Goal: Task Accomplishment & Management: Complete application form

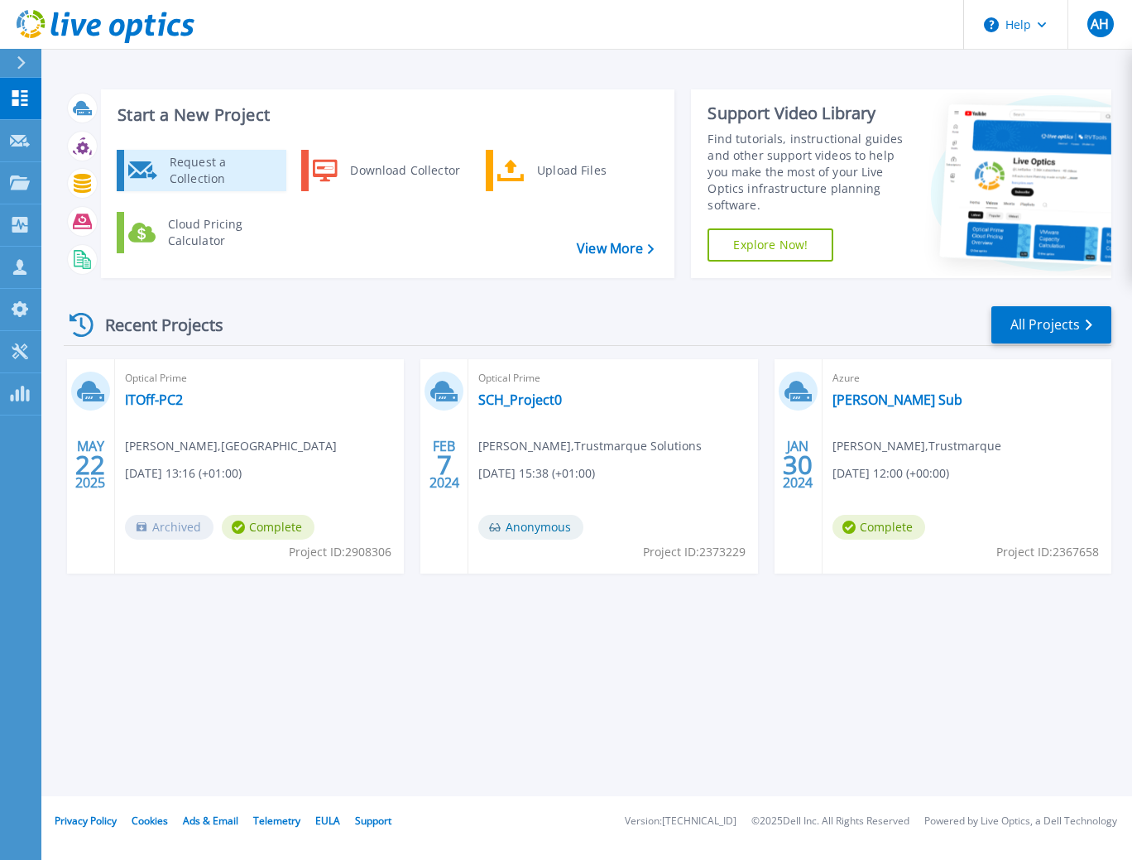
click at [205, 172] on div "Request a Collection" at bounding box center [221, 170] width 121 height 33
click at [251, 741] on div "Start a New Project Request a Collection Download Collector Upload Files Cloud …" at bounding box center [586, 398] width 1090 height 796
click at [592, 248] on link "View More" at bounding box center [615, 249] width 77 height 16
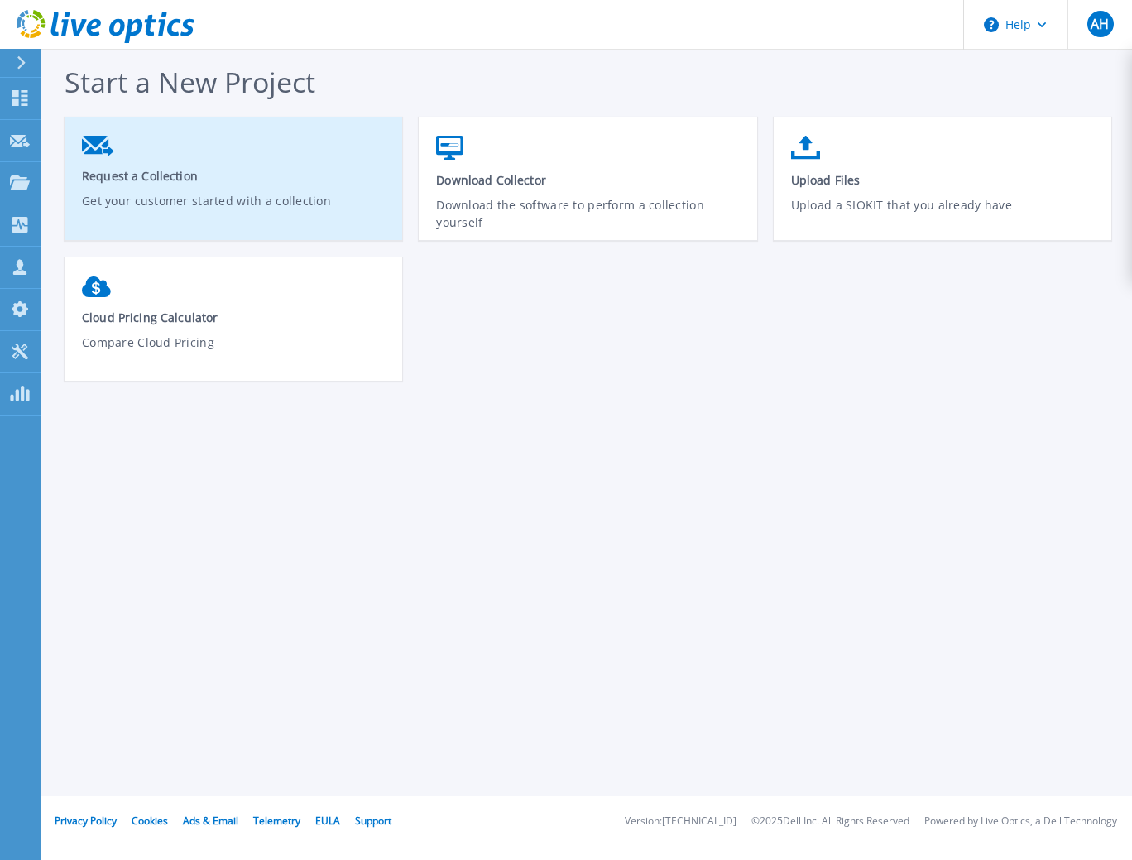
click at [156, 179] on span "Request a Collection" at bounding box center [234, 176] width 304 height 16
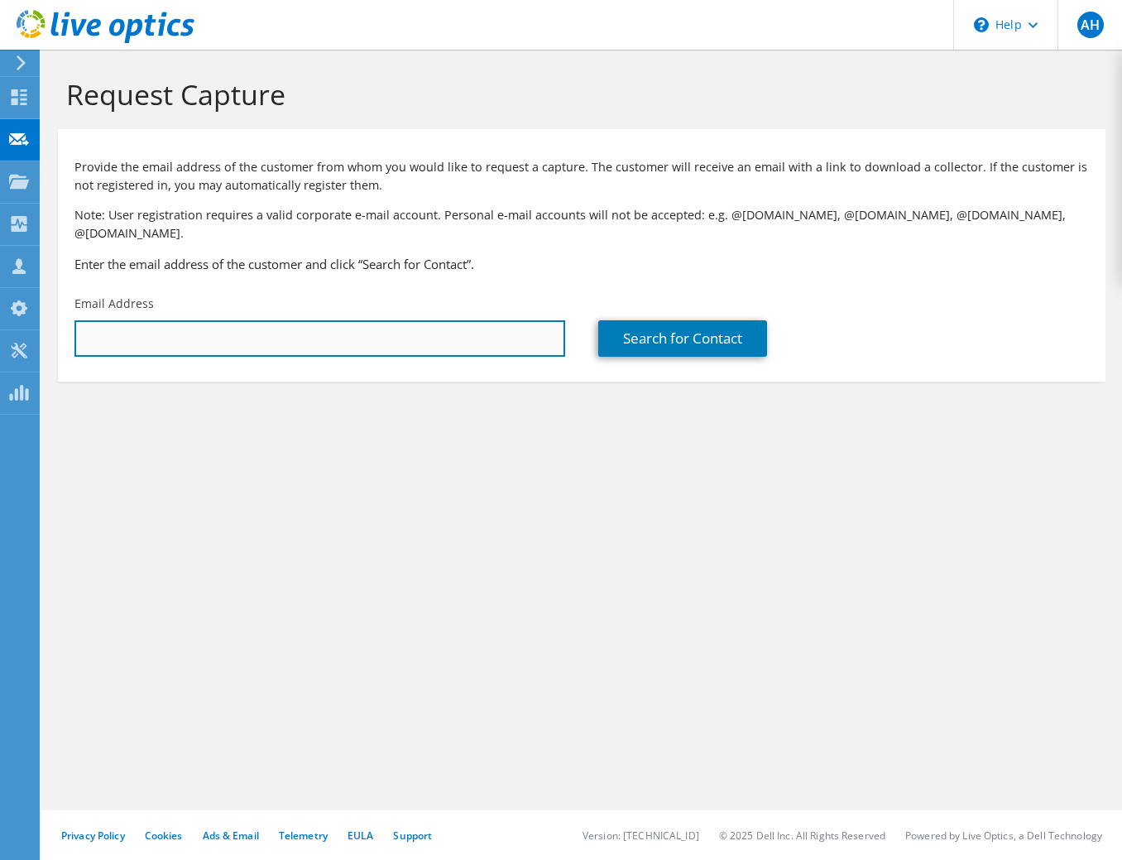
click at [194, 324] on input "text" at bounding box center [319, 338] width 491 height 36
paste input "[PERSON_NAME][EMAIL_ADDRESS][PERSON_NAME][DOMAIN_NAME][PERSON_NAME]"
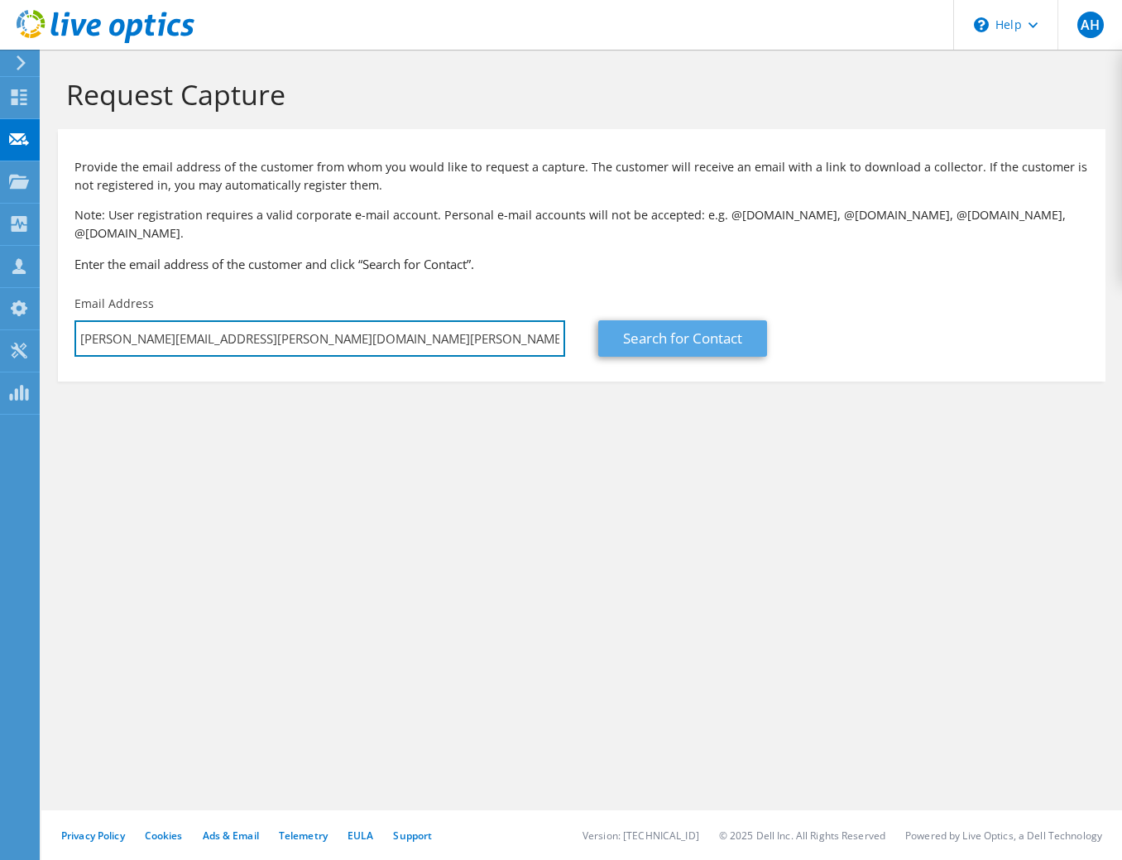
type input "[PERSON_NAME][EMAIL_ADDRESS][PERSON_NAME][DOMAIN_NAME][PERSON_NAME]"
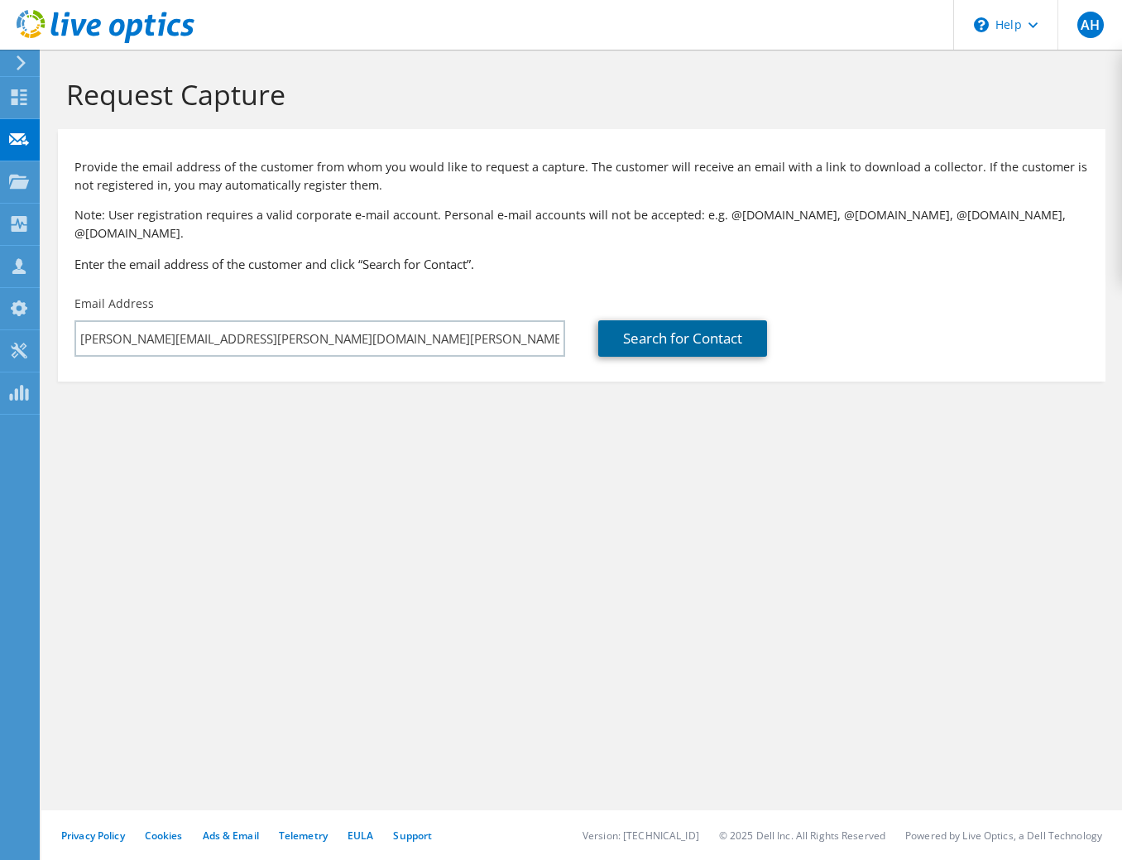
click at [663, 325] on link "Search for Contact" at bounding box center [682, 338] width 169 height 36
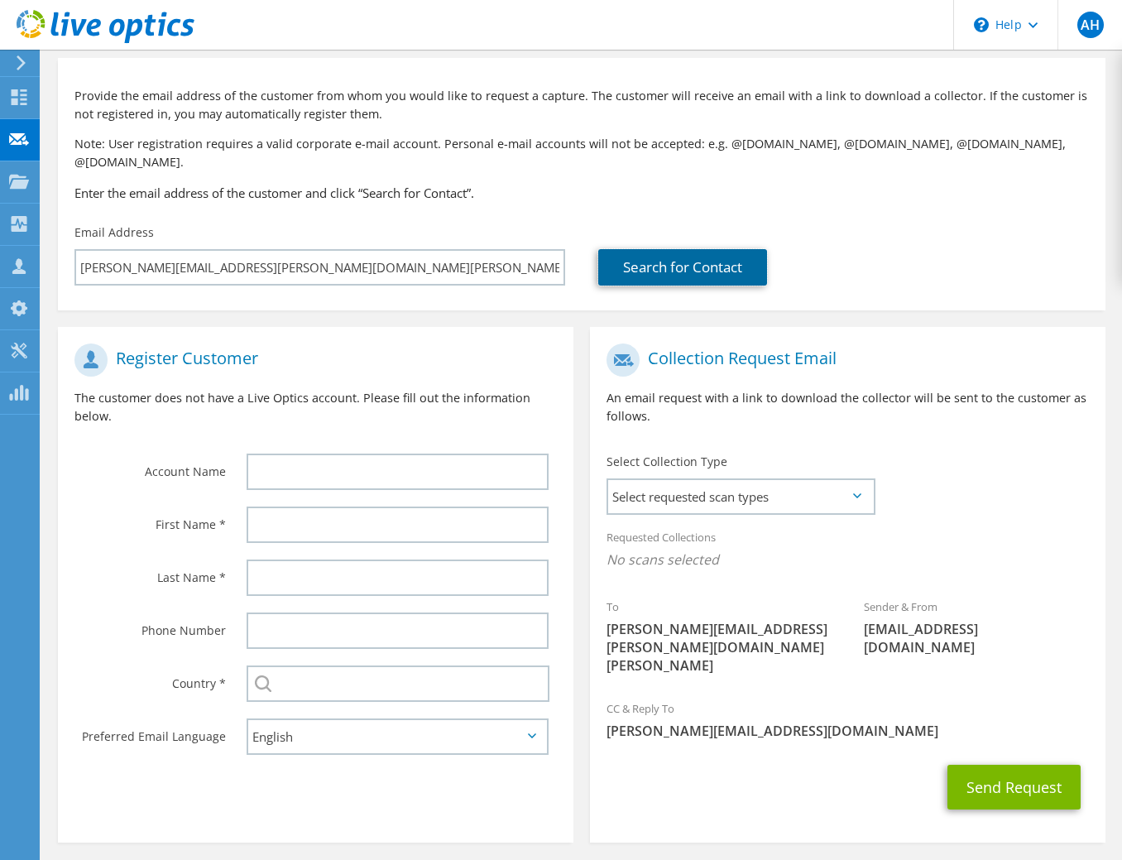
scroll to position [83, 0]
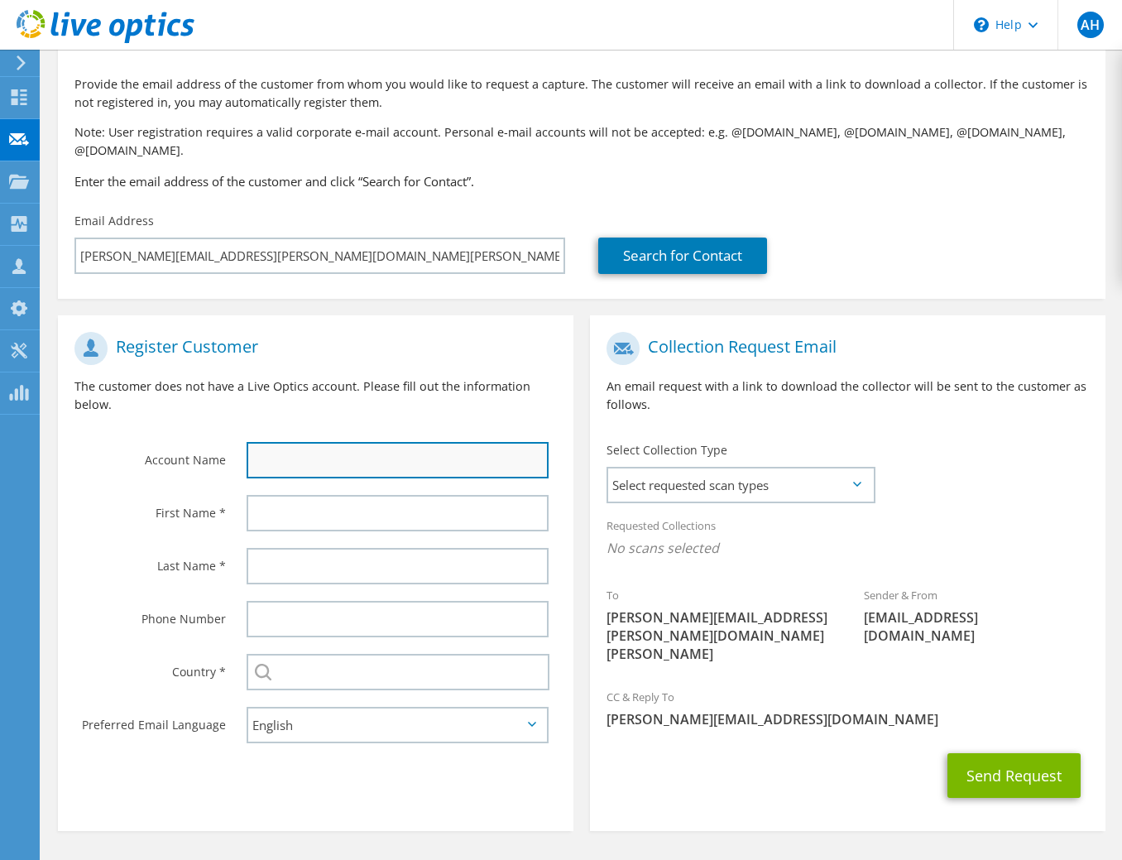
click at [282, 443] on input "text" at bounding box center [398, 460] width 302 height 36
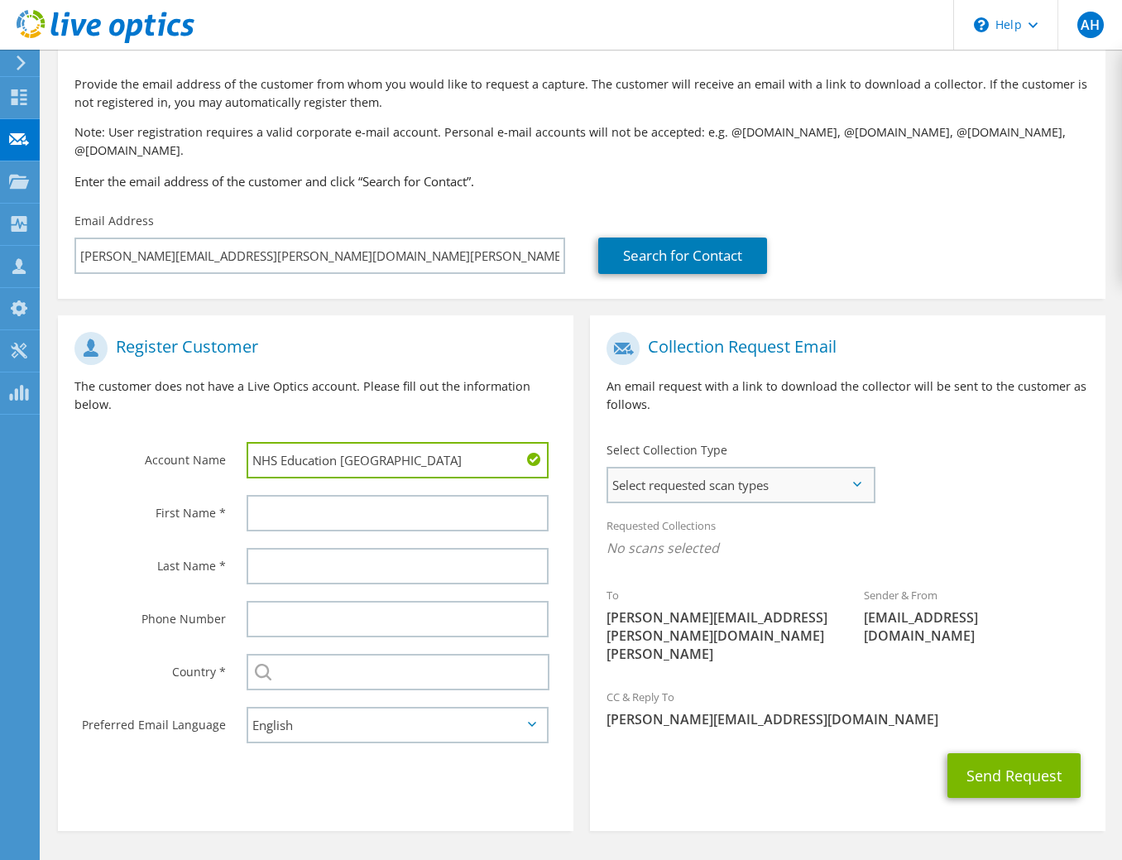
type input "NHS Education [GEOGRAPHIC_DATA]"
click at [686, 472] on span "Select requested scan types" at bounding box center [740, 484] width 265 height 33
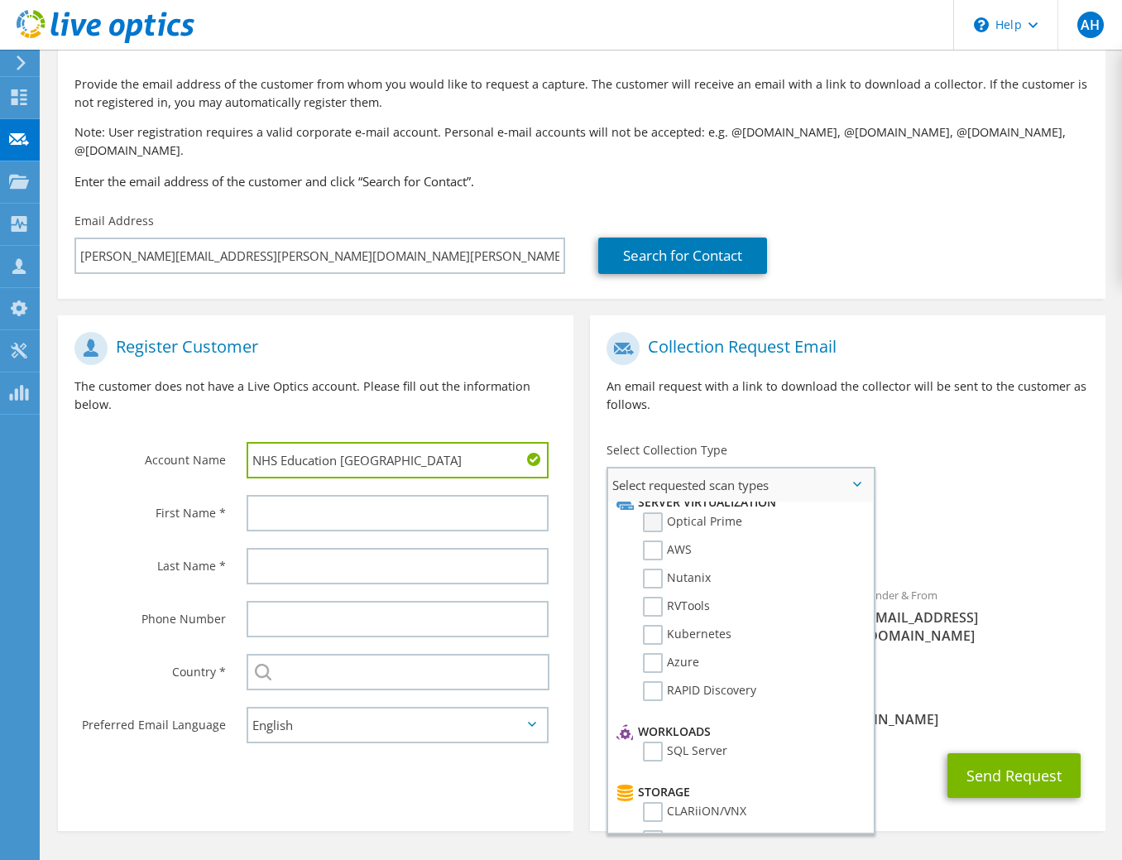
scroll to position [0, 0]
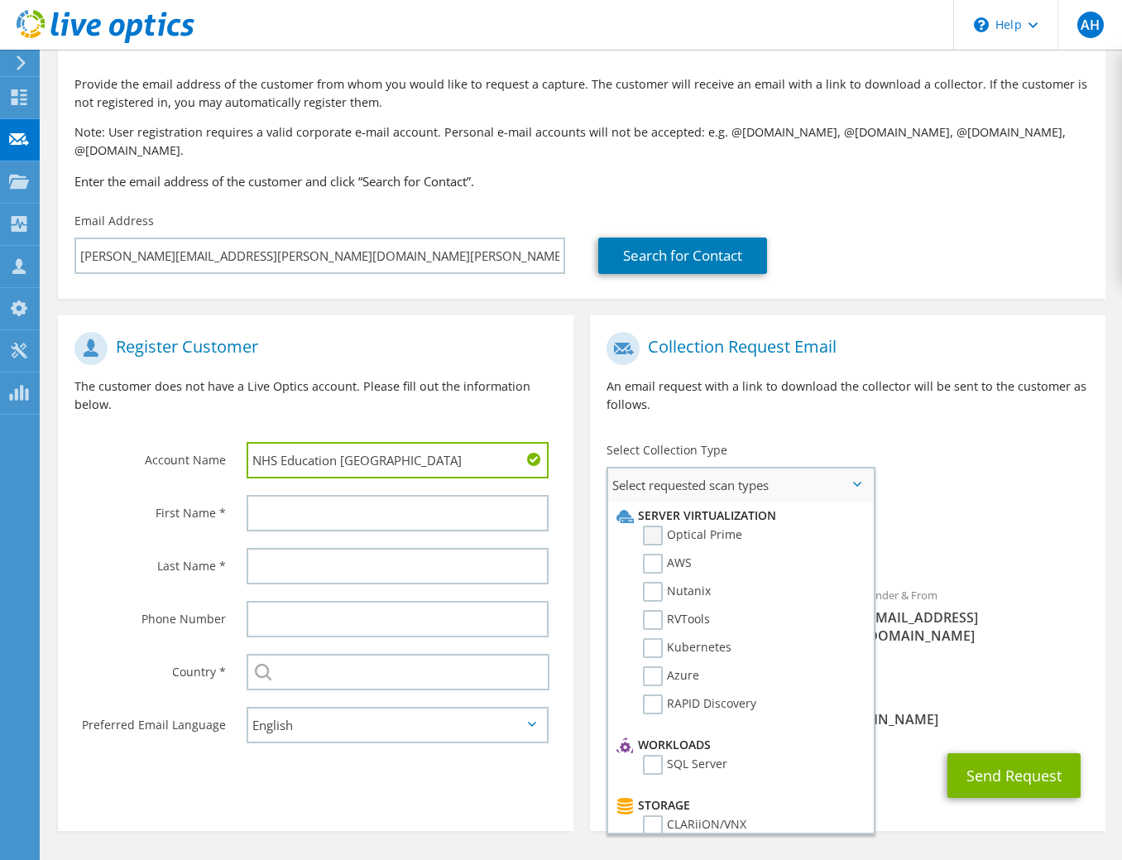
click at [659, 525] on label "Optical Prime" at bounding box center [692, 535] width 99 height 20
click at [0, 0] on input "Optical Prime" at bounding box center [0, 0] width 0 height 0
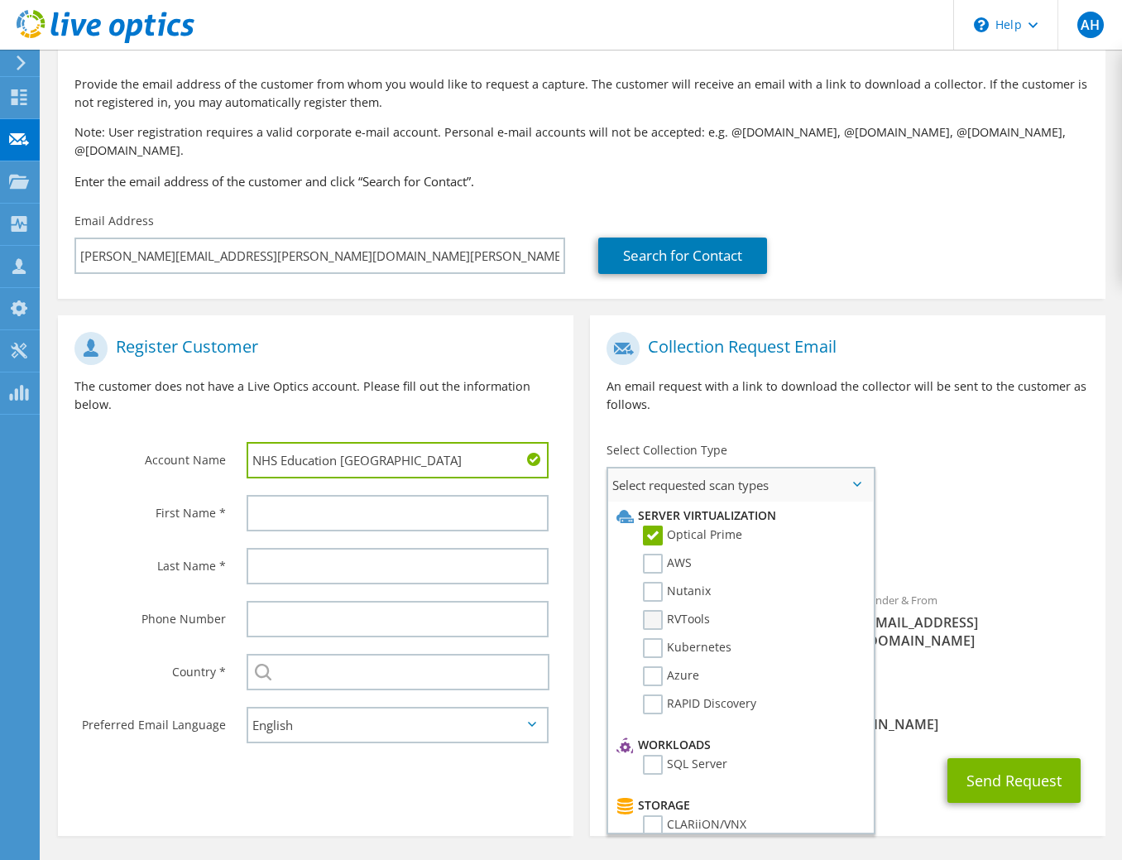
click at [653, 610] on label "RVTools" at bounding box center [676, 620] width 67 height 20
click at [0, 0] on input "RVTools" at bounding box center [0, 0] width 0 height 0
click at [911, 715] on span "[PERSON_NAME][EMAIL_ADDRESS][DOMAIN_NAME]" at bounding box center [847, 724] width 482 height 18
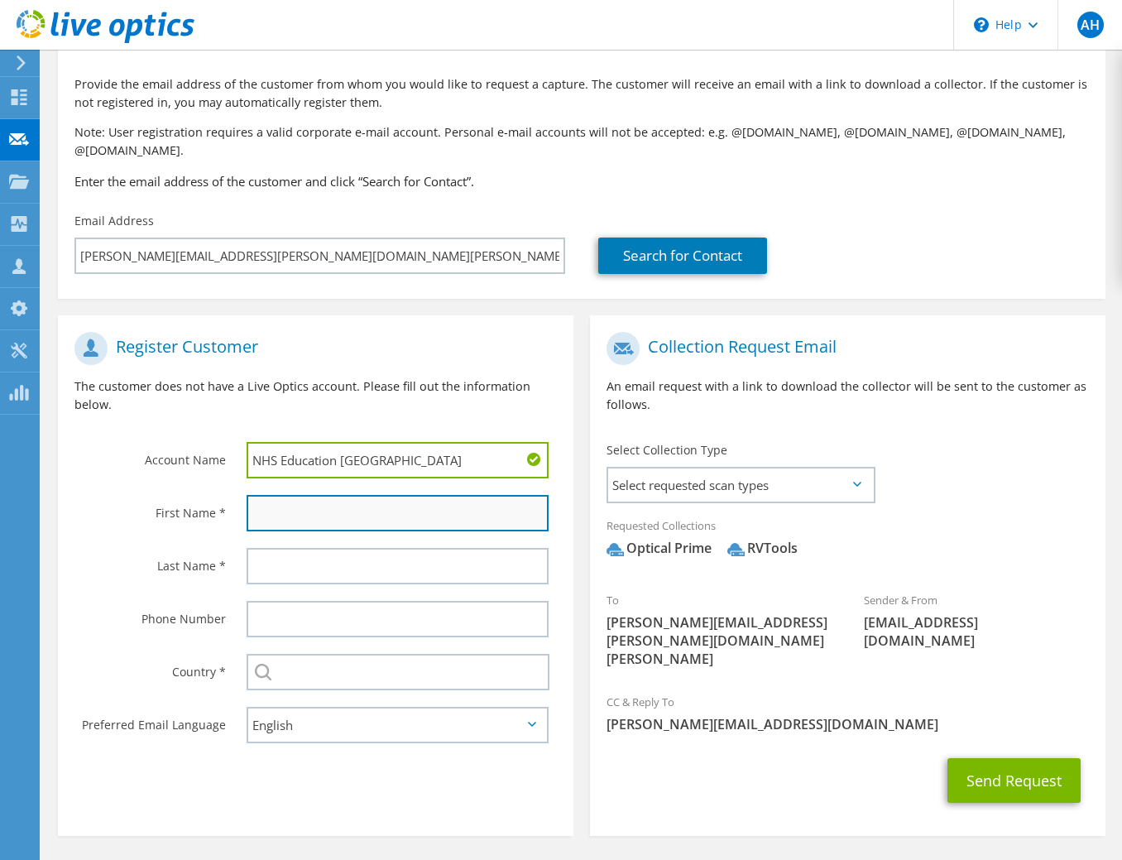
click at [291, 495] on input "text" at bounding box center [398, 513] width 302 height 36
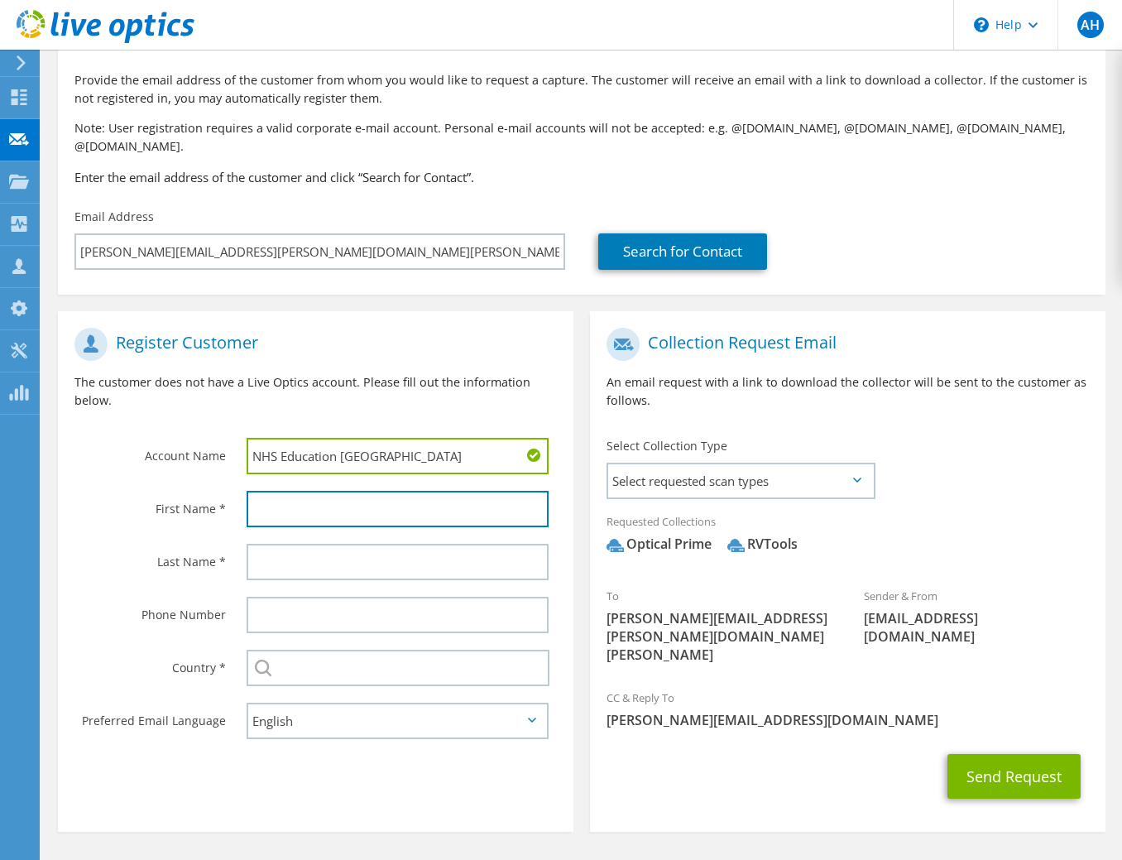
scroll to position [21, 0]
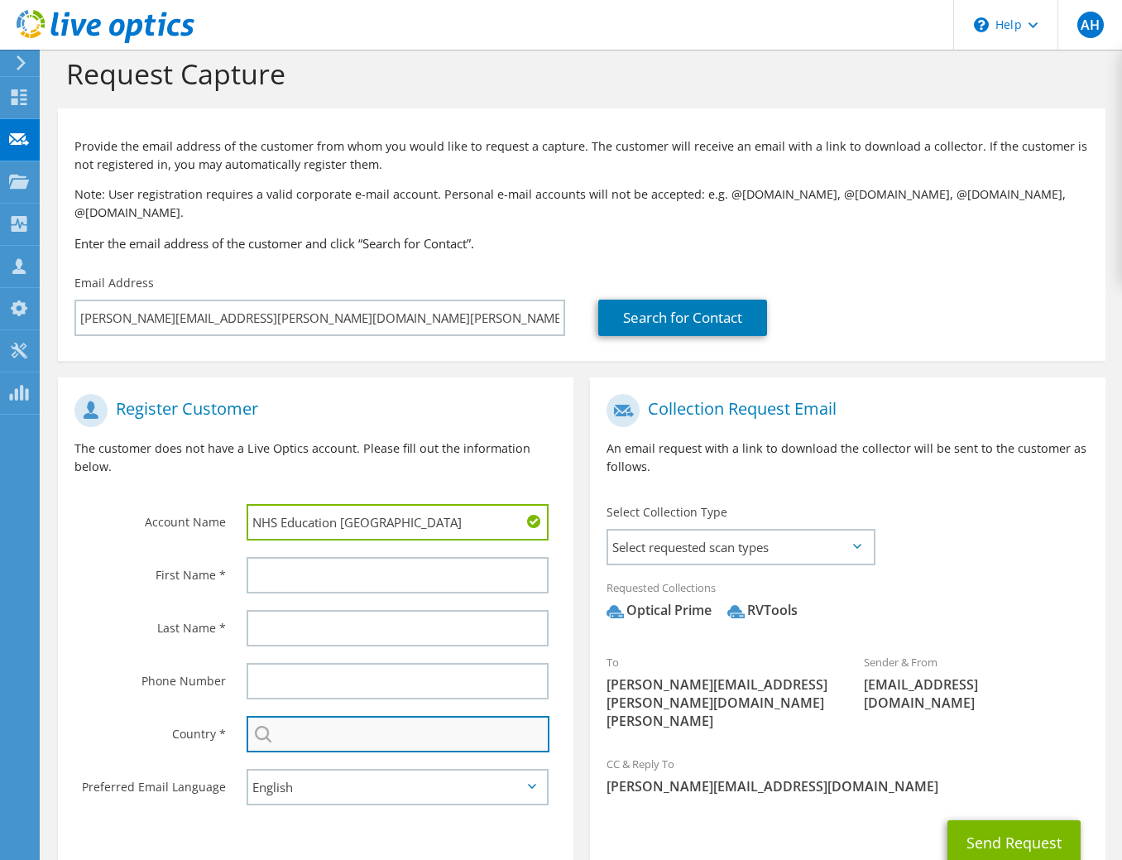
click at [283, 716] on input "text" at bounding box center [398, 734] width 303 height 36
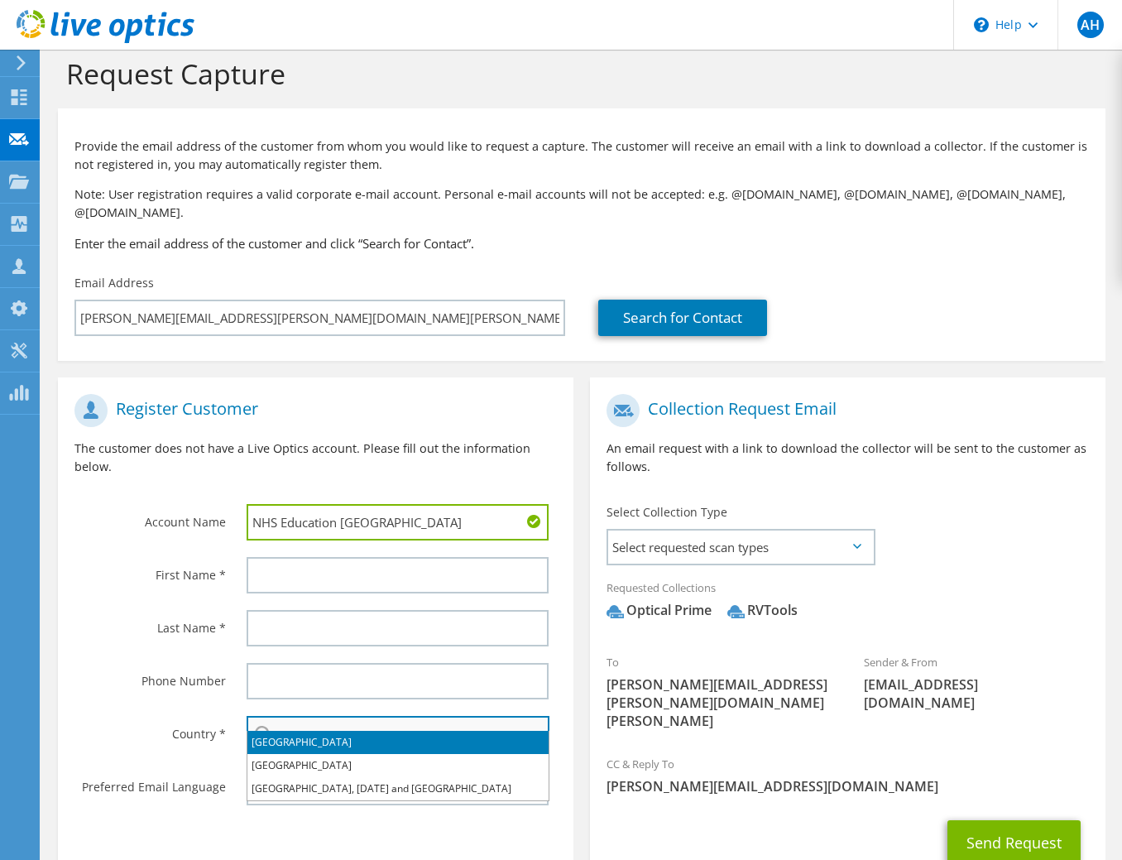
type input "s"
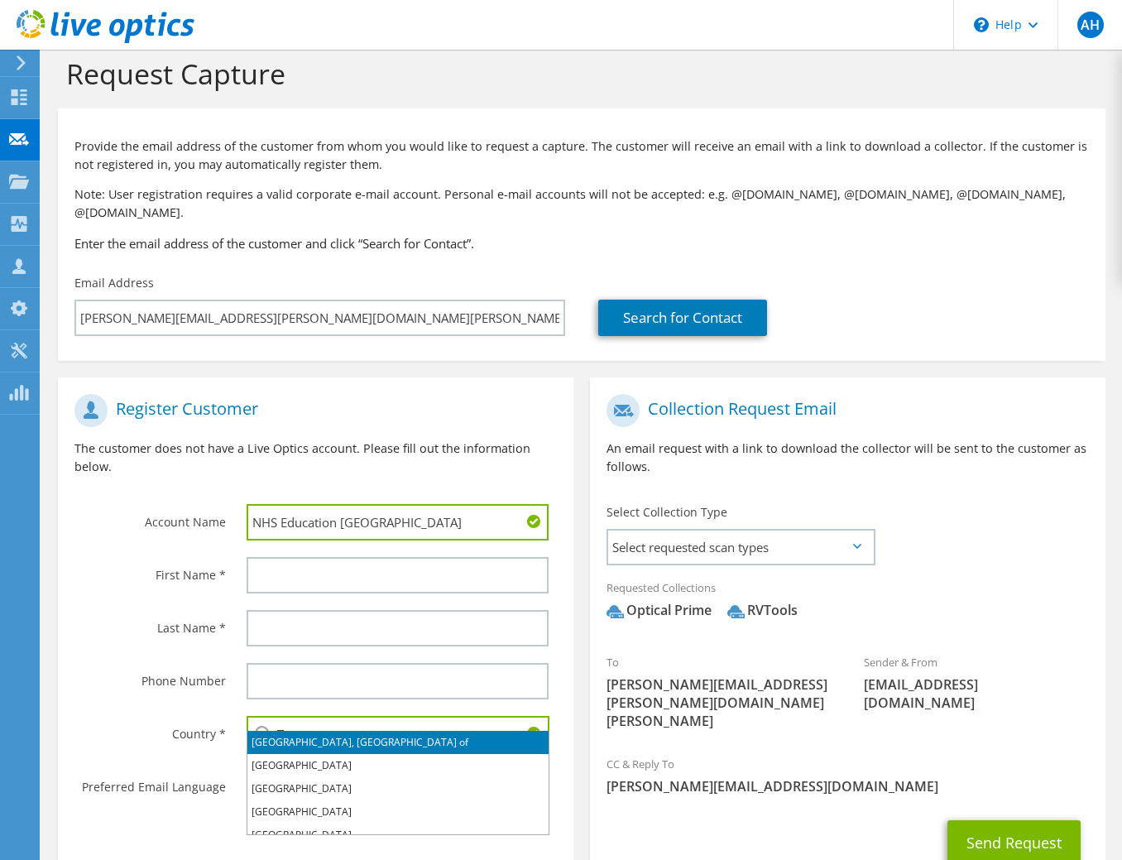
type input "T"
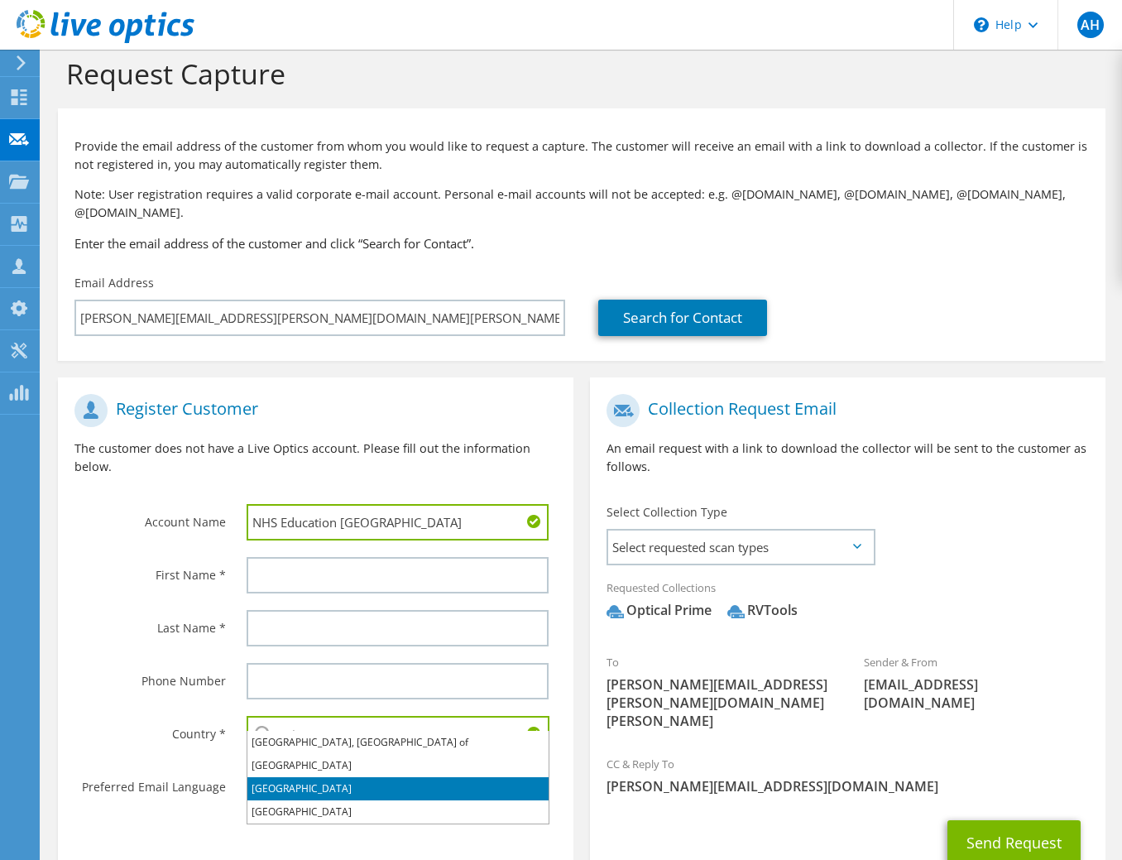
click at [308, 782] on li "[GEOGRAPHIC_DATA]" at bounding box center [397, 788] width 301 height 23
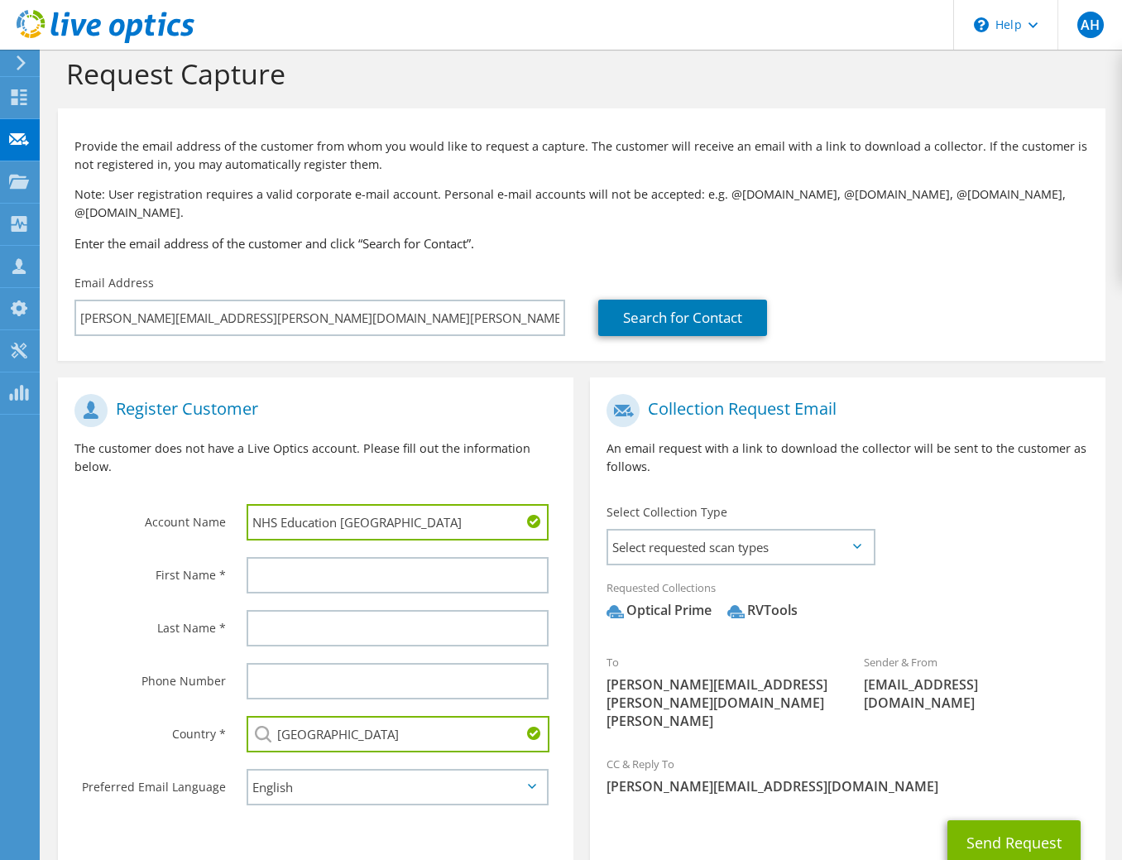
type input "[GEOGRAPHIC_DATA]"
click at [103, 612] on label "Last Name *" at bounding box center [149, 623] width 151 height 26
click at [860, 544] on icon at bounding box center [857, 546] width 8 height 5
click at [859, 544] on icon at bounding box center [857, 546] width 8 height 5
click at [855, 544] on icon at bounding box center [857, 546] width 8 height 5
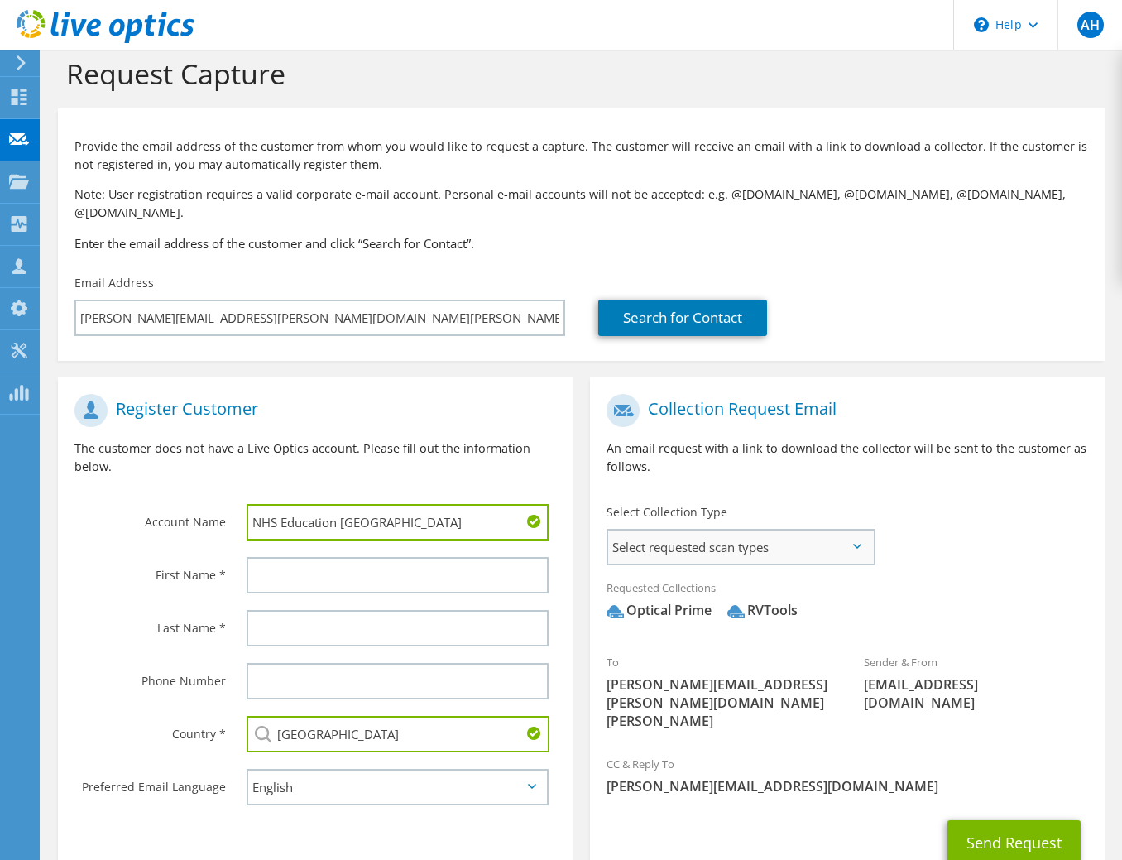
click at [799, 534] on span "Select requested scan types" at bounding box center [740, 546] width 265 height 33
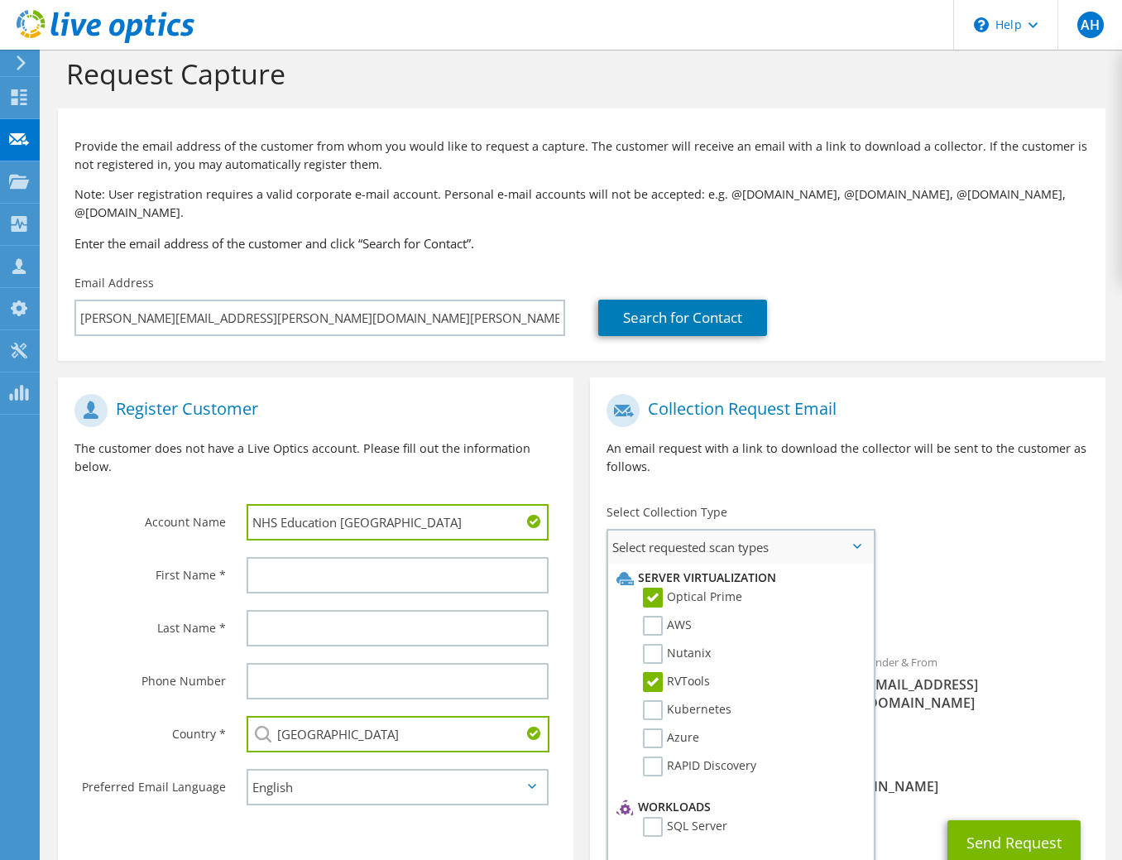
click at [657, 672] on label "RVTools" at bounding box center [676, 682] width 67 height 20
click at [0, 0] on input "RVTools" at bounding box center [0, 0] width 0 height 0
click at [938, 580] on div "Requested Collections No scans selected Optical Prime" at bounding box center [847, 603] width 515 height 66
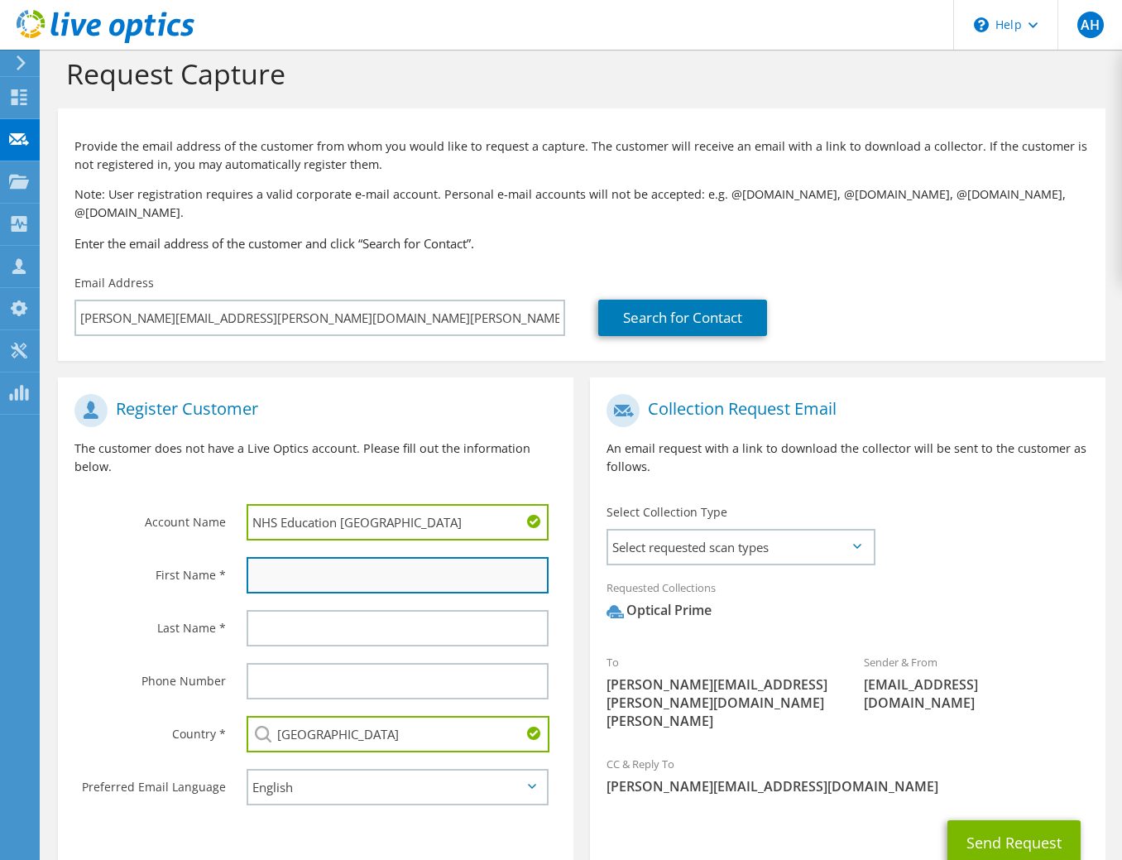
click at [285, 557] on input "text" at bounding box center [398, 575] width 302 height 36
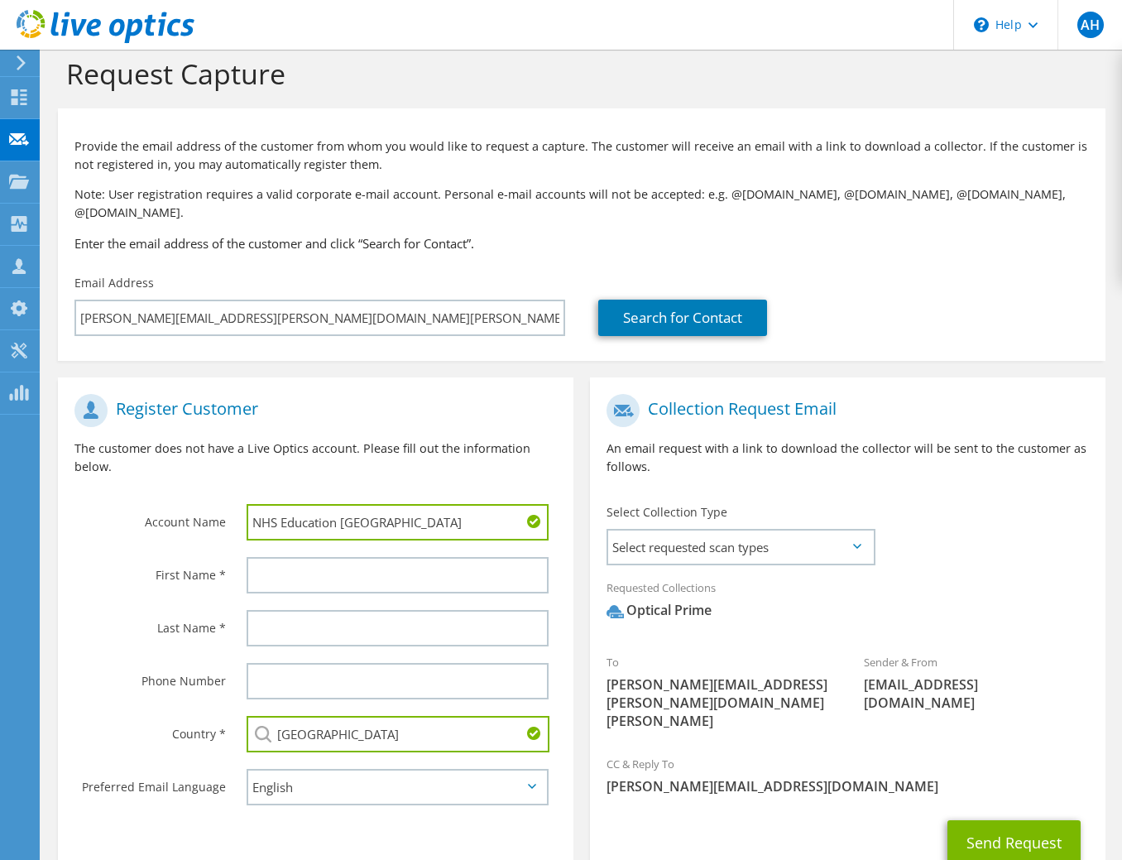
click at [702, 20] on header "AH Channel Partner [PERSON_NAME] [PERSON_NAME][EMAIL_ADDRESS][DOMAIN_NAME] Trus…" at bounding box center [561, 25] width 1122 height 50
click at [669, 533] on span "Select requested scan types" at bounding box center [740, 546] width 265 height 33
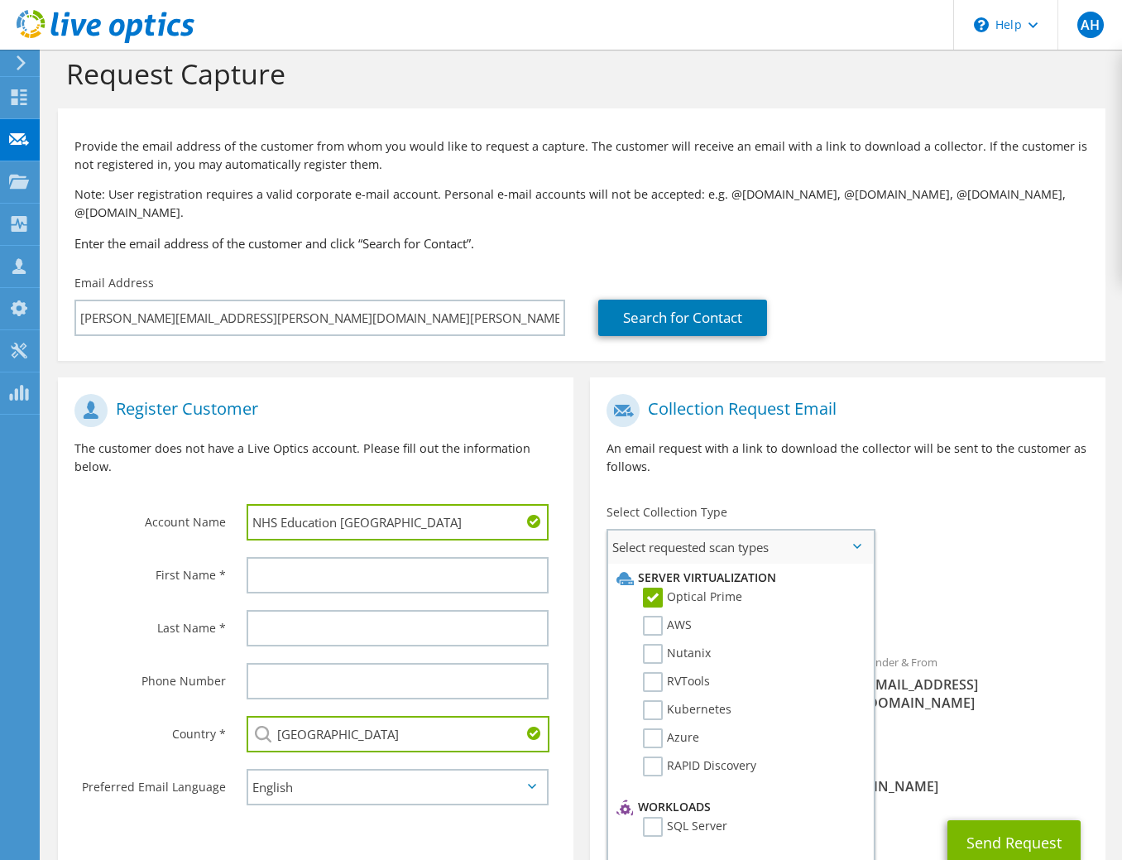
click at [669, 533] on span "Select requested scan types" at bounding box center [740, 546] width 265 height 33
